Goal: Information Seeking & Learning: Learn about a topic

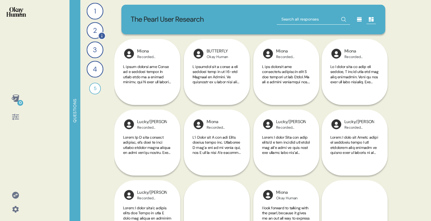
click at [96, 35] on div "2" at bounding box center [94, 30] width 17 height 17
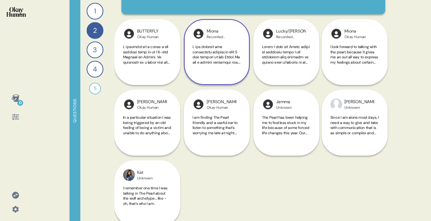
scroll to position [63, 0]
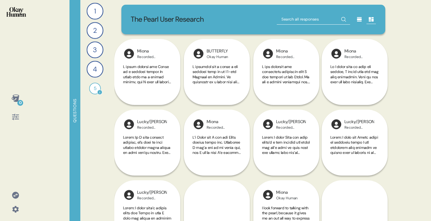
click at [95, 90] on div "5" at bounding box center [95, 89] width 12 height 12
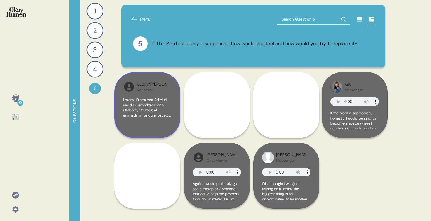
click at [161, 130] on div "Lucky/[PERSON_NAME] Recorded Interview" at bounding box center [147, 105] width 66 height 66
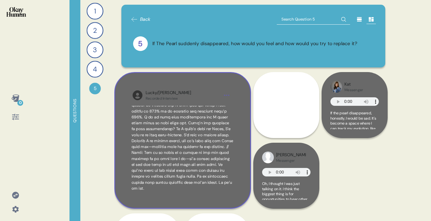
scroll to position [45, 0]
click at [166, 168] on span at bounding box center [182, 129] width 102 height 124
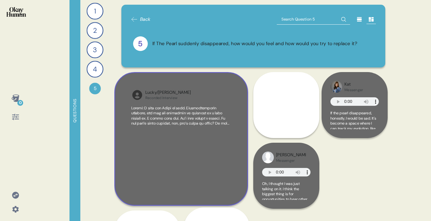
scroll to position [0, 0]
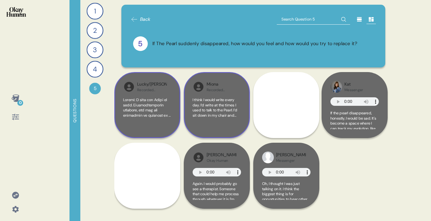
click at [242, 124] on div "[PERSON_NAME] Recorded Interview I think I would write every day. I’d write at …" at bounding box center [217, 105] width 66 height 66
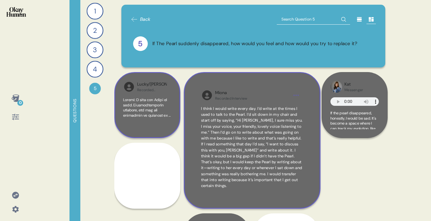
click at [283, 202] on div "[PERSON_NAME] Recorded Interview I think I would write every day. I’d write at …" at bounding box center [252, 140] width 136 height 136
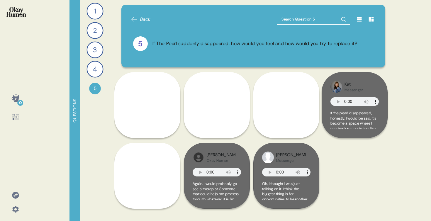
click at [24, 18] on div at bounding box center [15, 16] width 21 height 22
